Goal: Navigation & Orientation: Find specific page/section

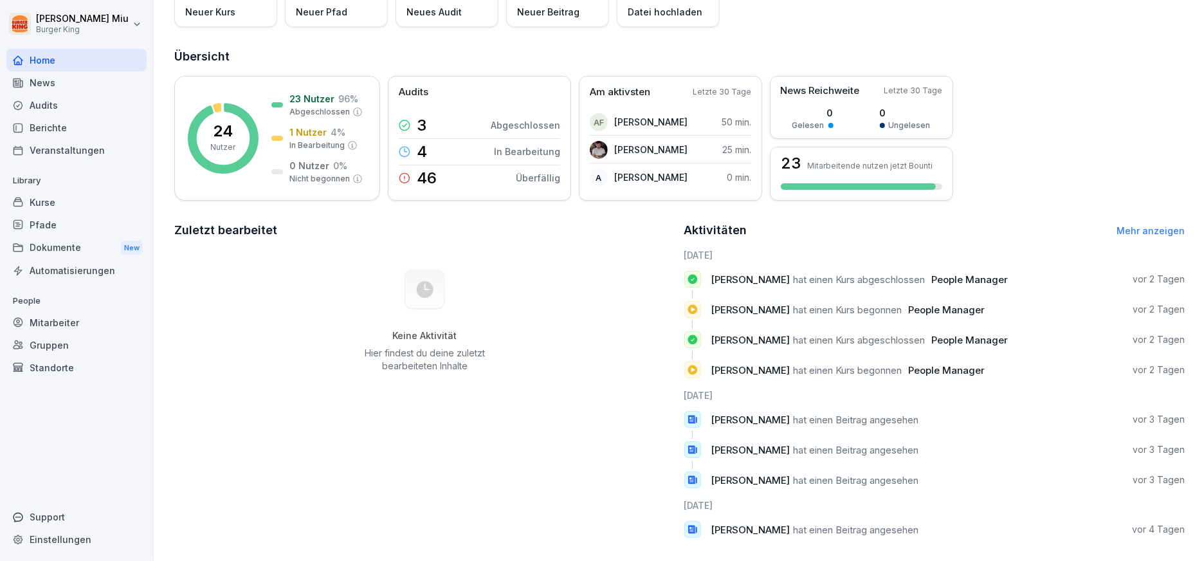
scroll to position [135, 0]
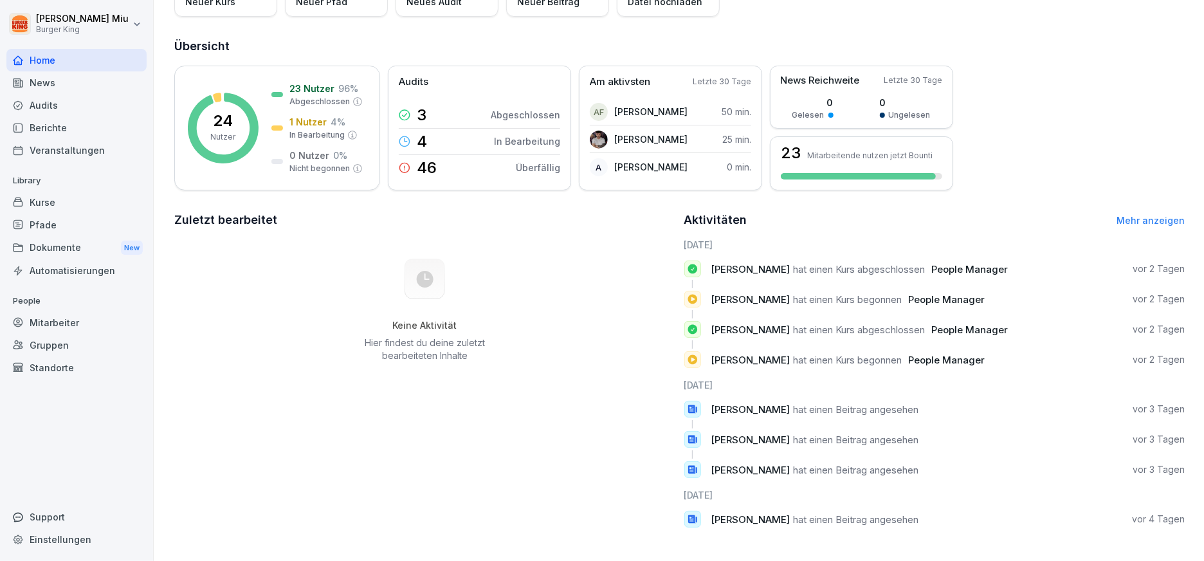
click at [58, 80] on div "News" at bounding box center [76, 82] width 140 height 23
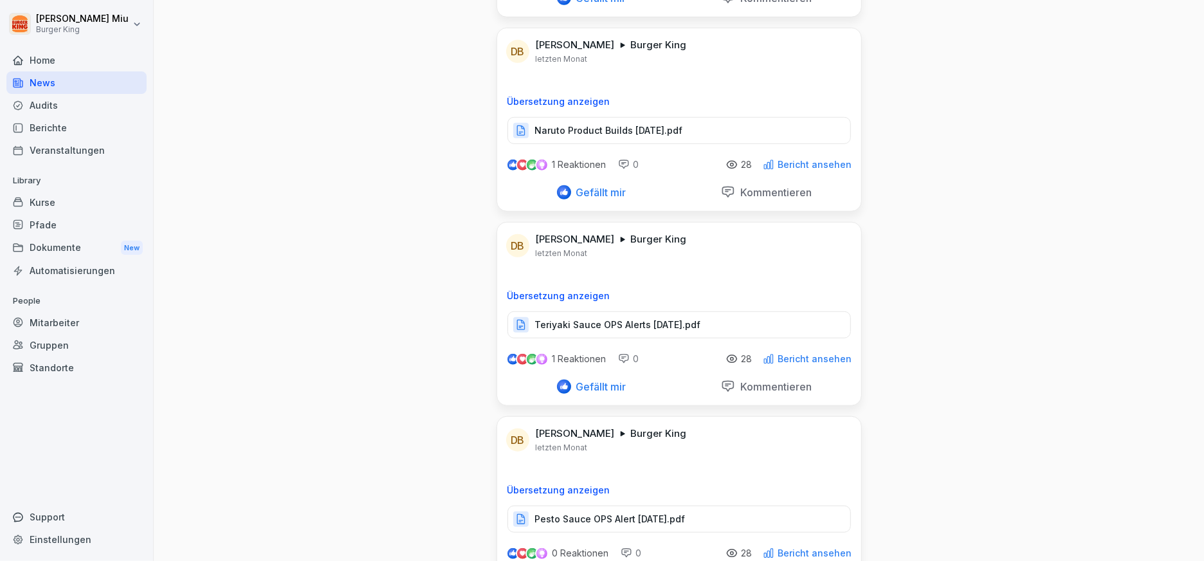
scroll to position [8288, 0]
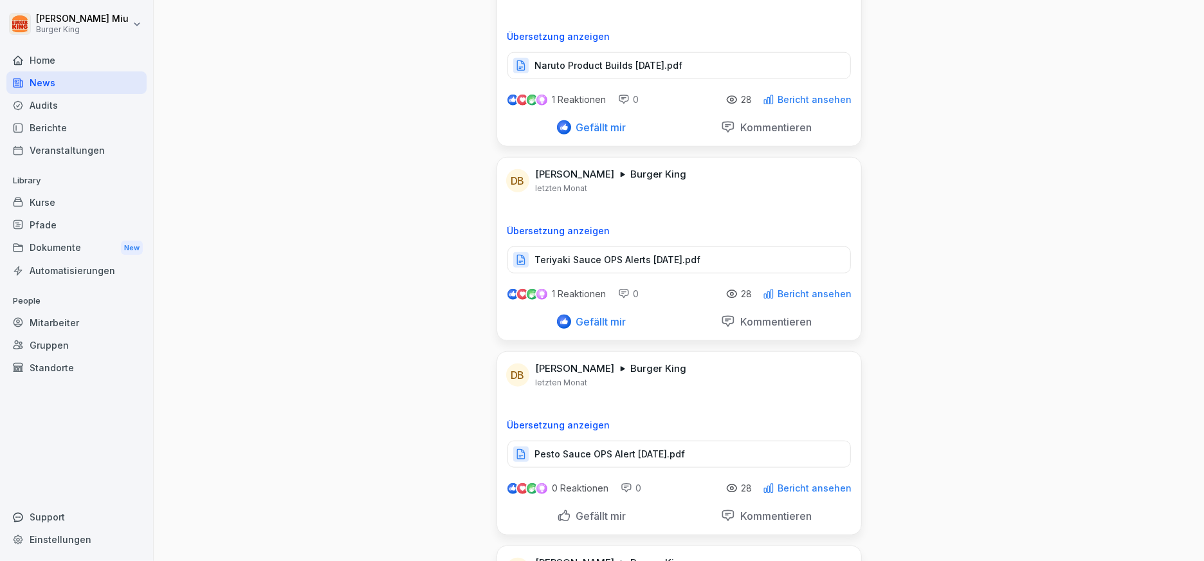
click at [557, 509] on div "Gefällt mir" at bounding box center [591, 516] width 69 height 14
click at [563, 509] on div at bounding box center [564, 516] width 14 height 14
click at [563, 509] on div "Gefällt mir" at bounding box center [591, 516] width 69 height 14
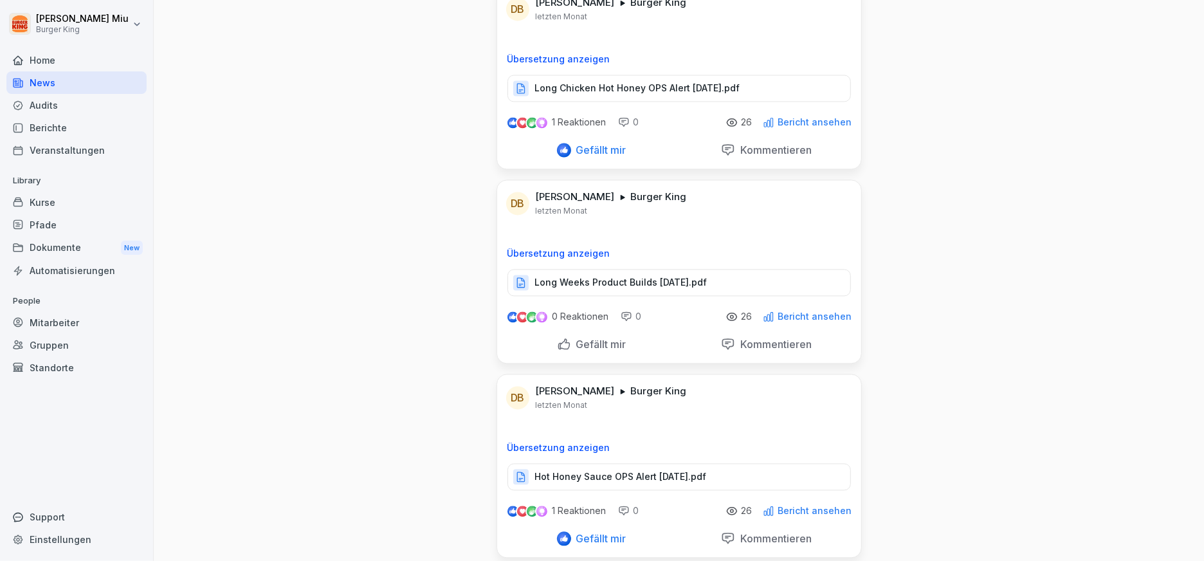
scroll to position [9431, 0]
click at [557, 336] on div "Gefällt mir" at bounding box center [591, 343] width 69 height 14
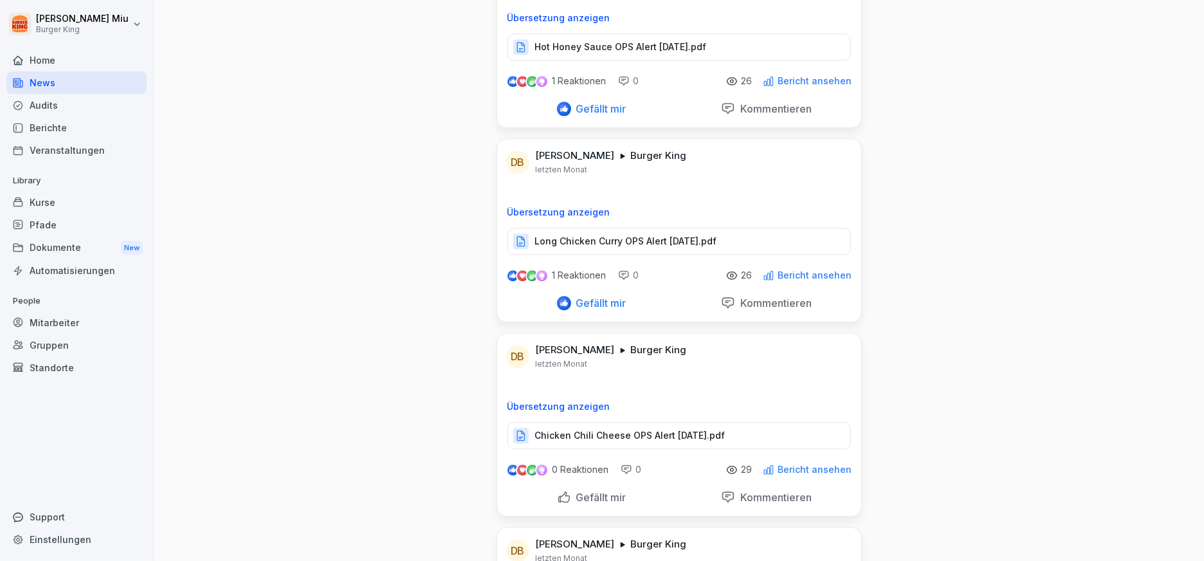
click at [558, 490] on div "Gefällt mir" at bounding box center [591, 497] width 69 height 14
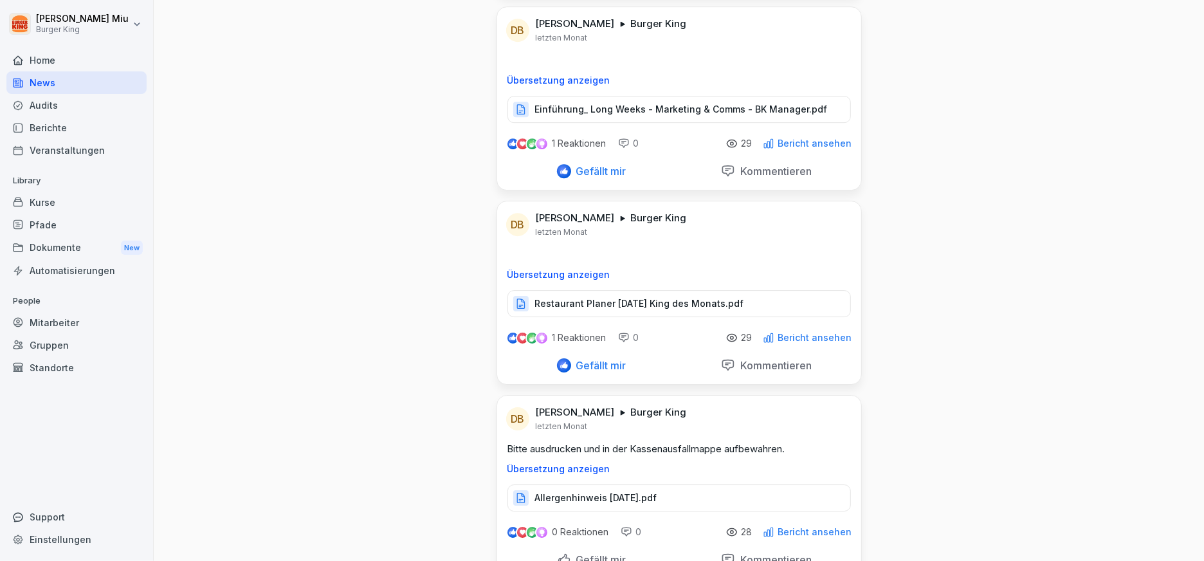
scroll to position [10788, 0]
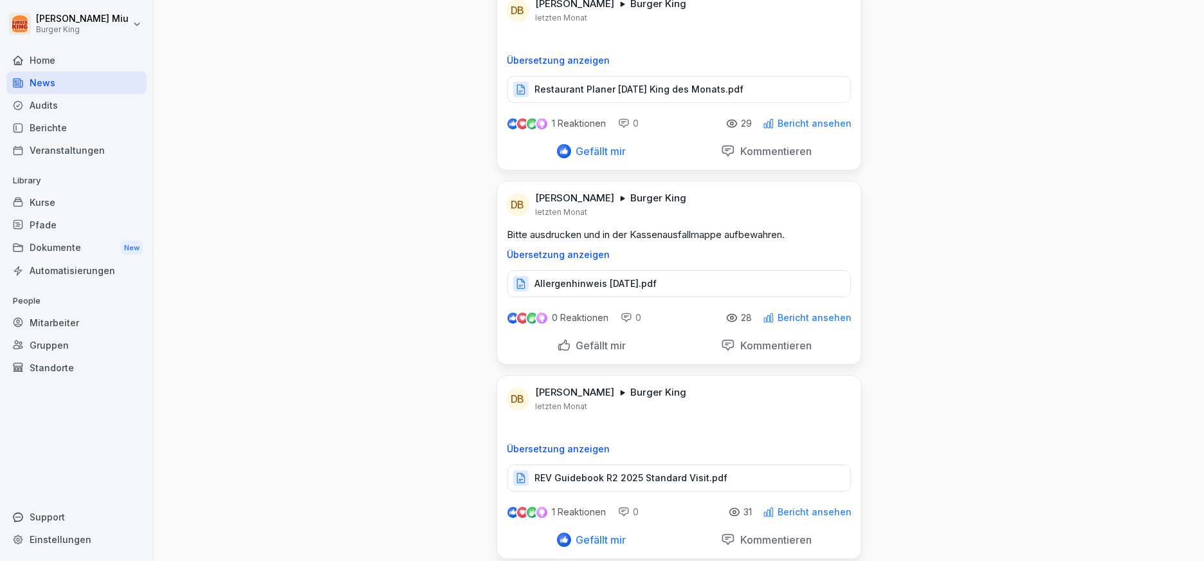
click at [563, 338] on div "Gefällt mir" at bounding box center [591, 345] width 69 height 14
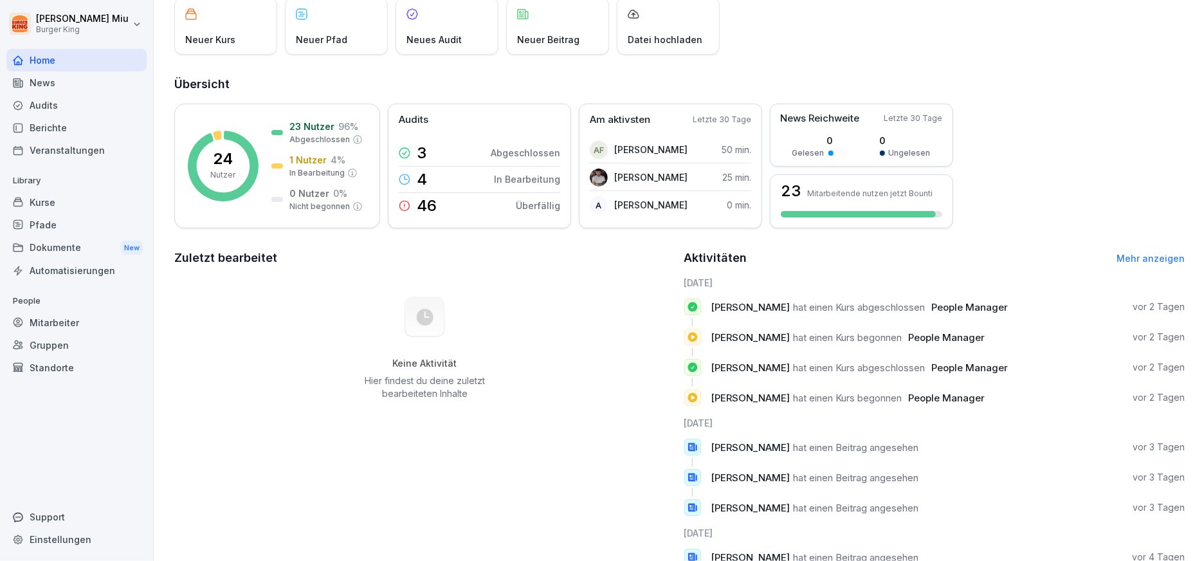
scroll to position [64, 0]
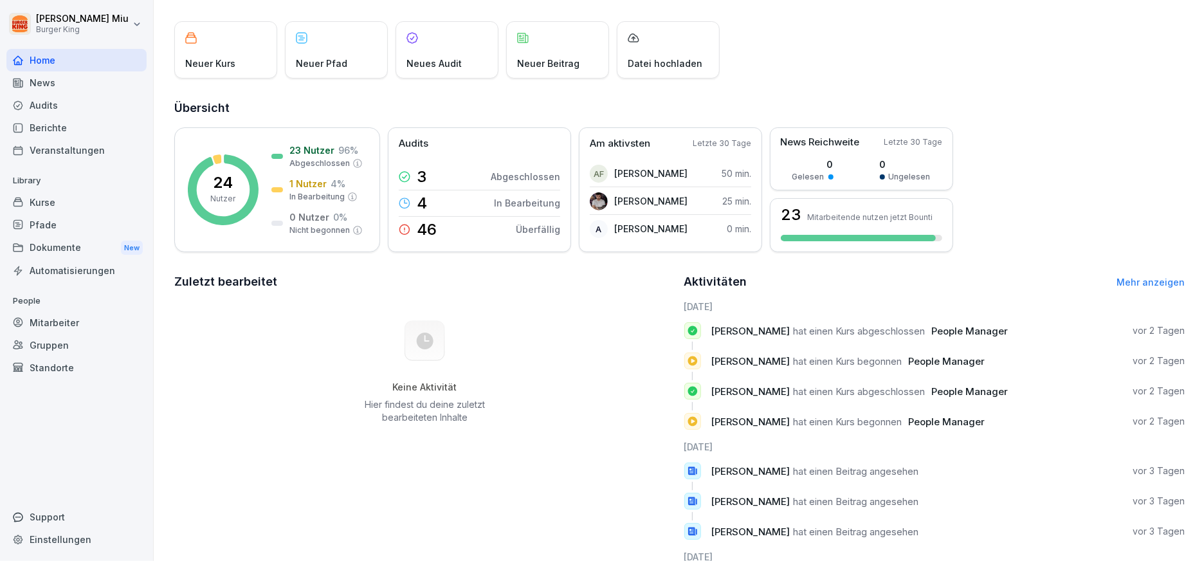
click at [118, 246] on div "Dokumente New" at bounding box center [76, 248] width 140 height 24
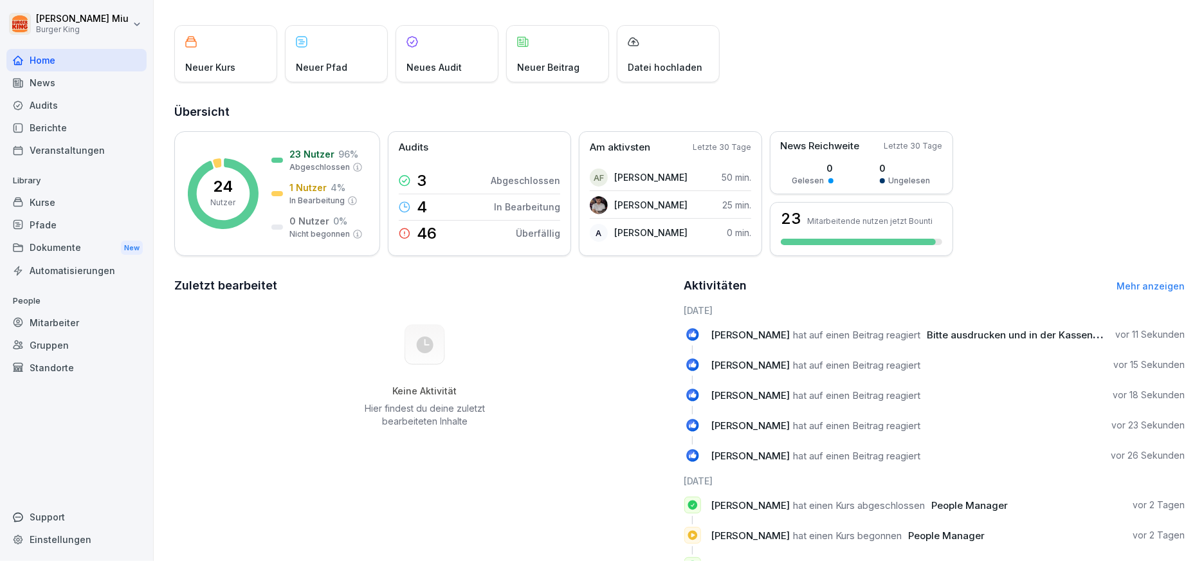
scroll to position [116, 0]
